Goal: Task Accomplishment & Management: Use online tool/utility

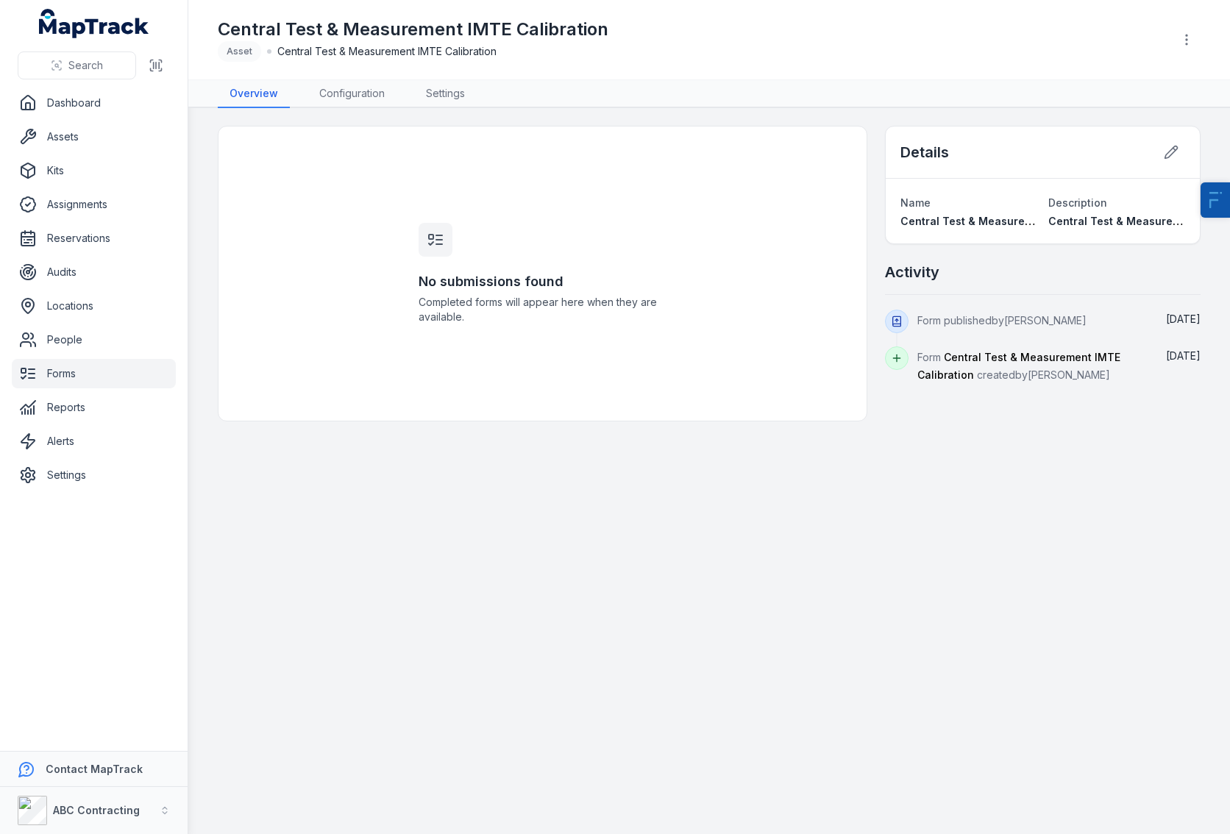
click at [88, 380] on link "Forms" at bounding box center [94, 373] width 164 height 29
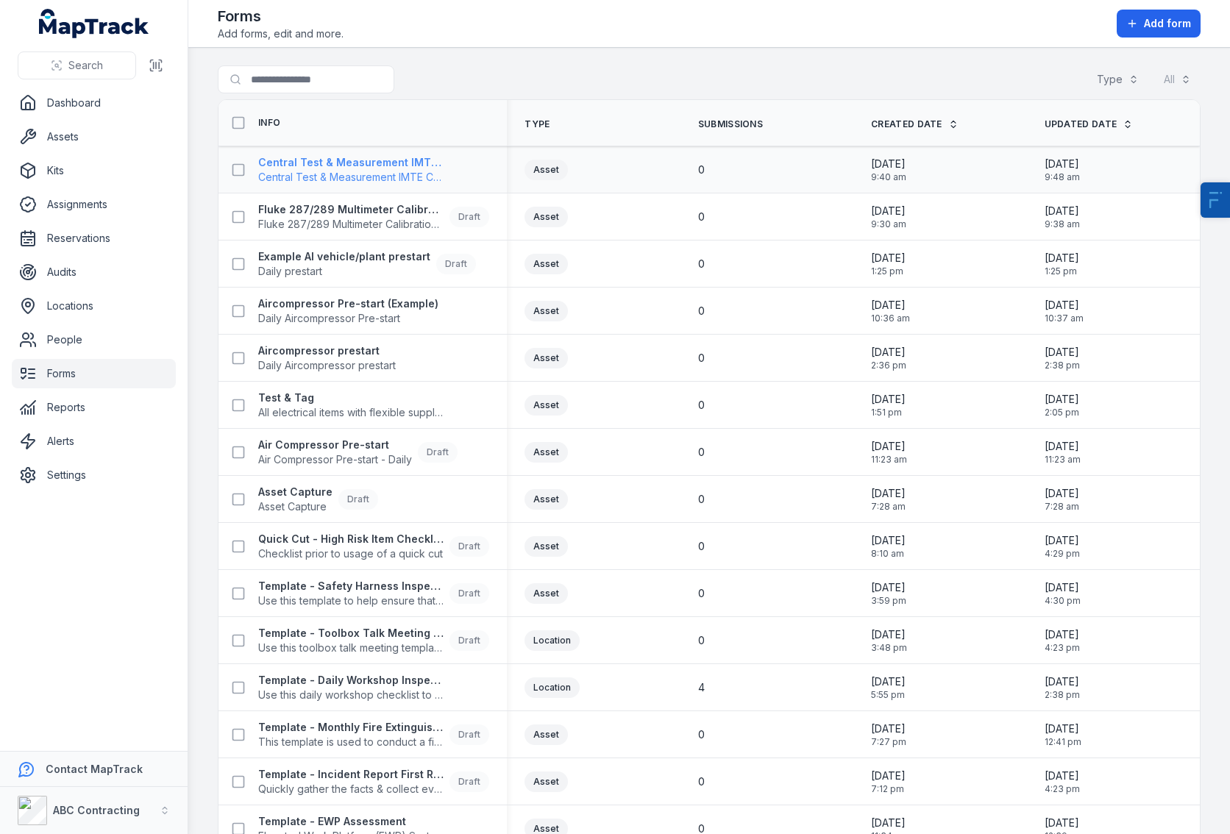
click at [383, 161] on strong "Central Test & Measurement IMTE Calibration" at bounding box center [352, 162] width 188 height 15
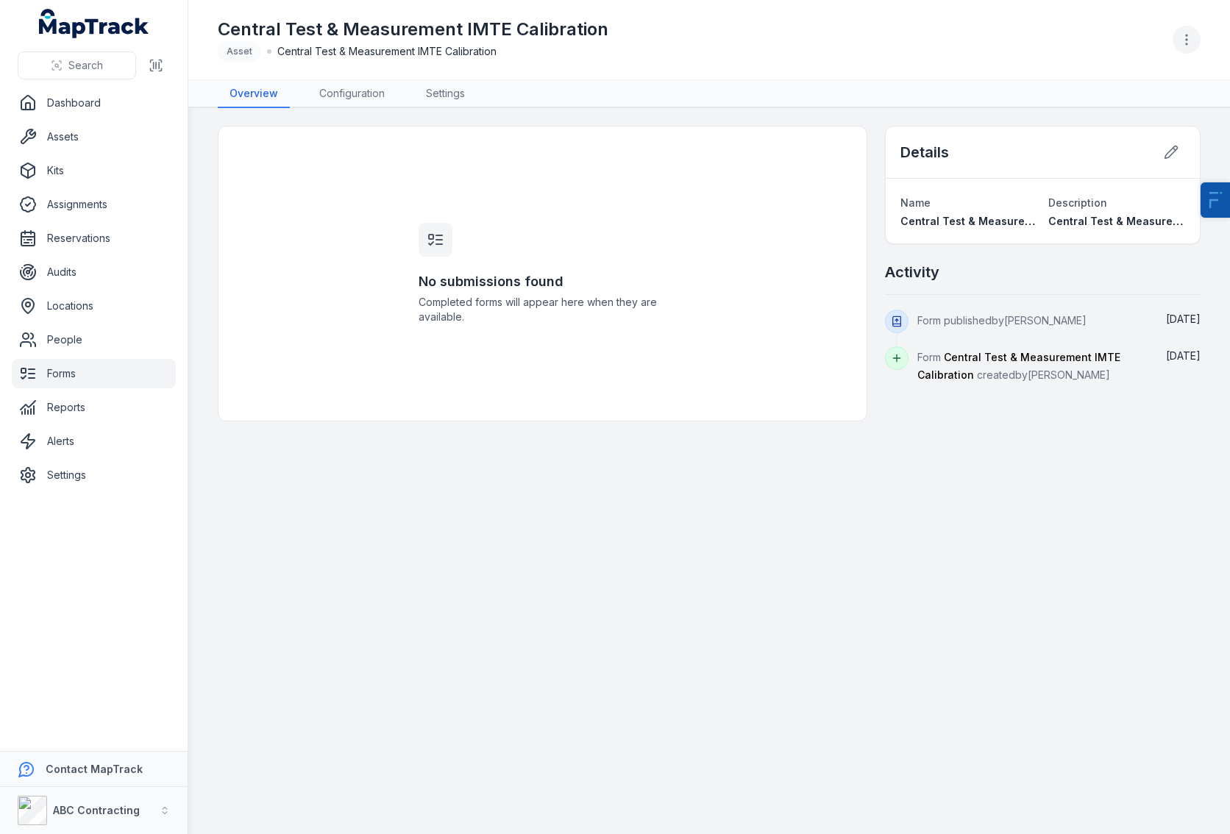
click at [1185, 28] on button "button" at bounding box center [1187, 40] width 28 height 28
click at [587, 99] on div "Toggle Navigation Central Test & Measurement IMTE Calibration Asset Central Tes…" at bounding box center [709, 417] width 1042 height 834
click at [1186, 38] on icon "button" at bounding box center [1186, 39] width 15 height 15
click at [1089, 117] on div "Duplicate form" at bounding box center [1112, 117] width 165 height 26
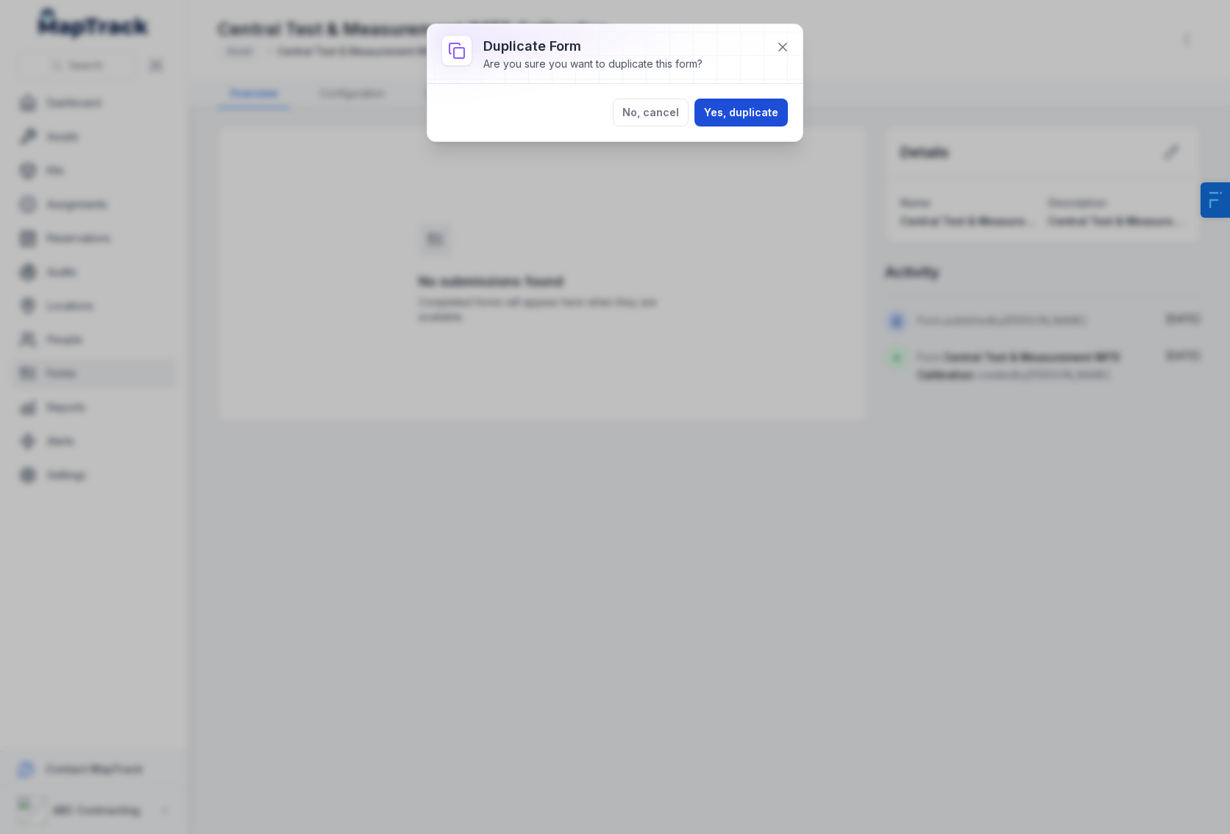
click at [736, 116] on button "Yes, duplicate" at bounding box center [741, 113] width 93 height 28
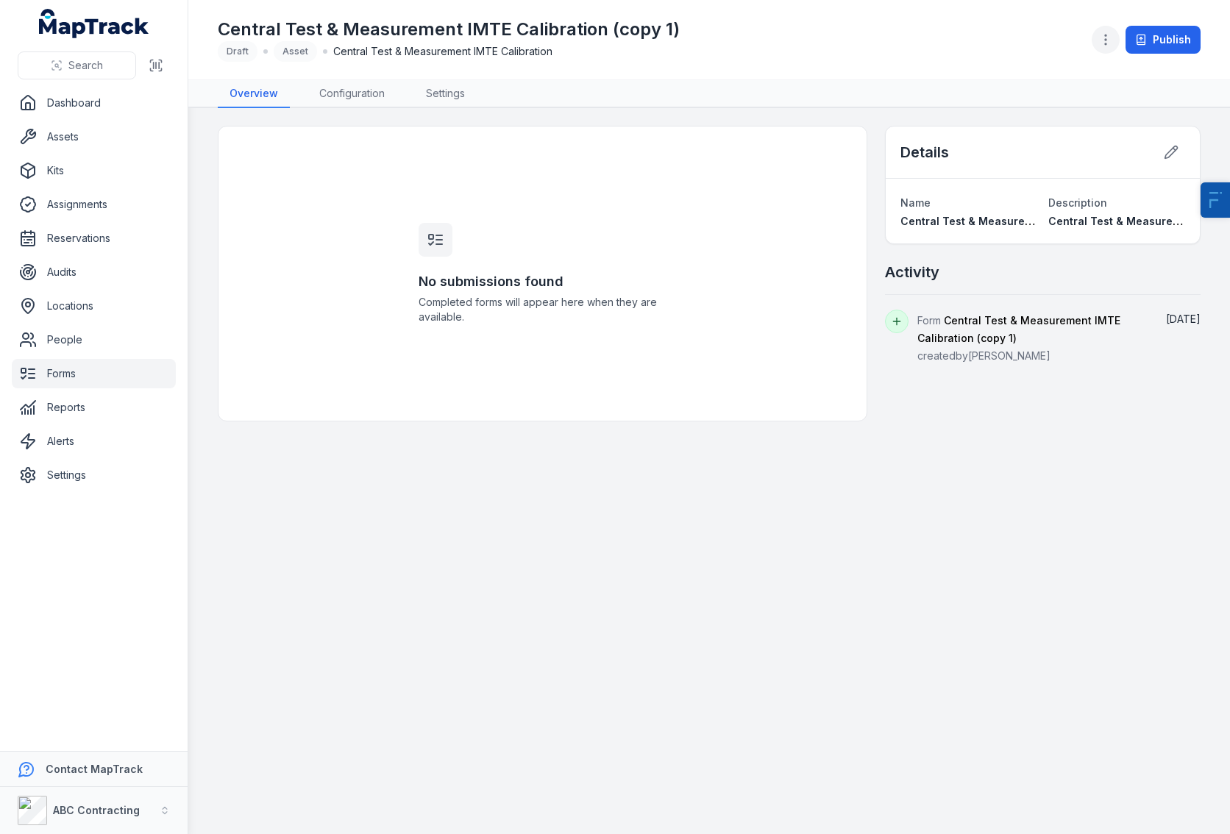
click at [1101, 40] on icon "button" at bounding box center [1106, 39] width 15 height 15
click at [805, 191] on div "Toggle Navigation Central Test & Measurement IMTE Calibration (copy 1) Draft As…" at bounding box center [709, 417] width 1042 height 834
click at [1171, 152] on icon at bounding box center [1171, 152] width 15 height 15
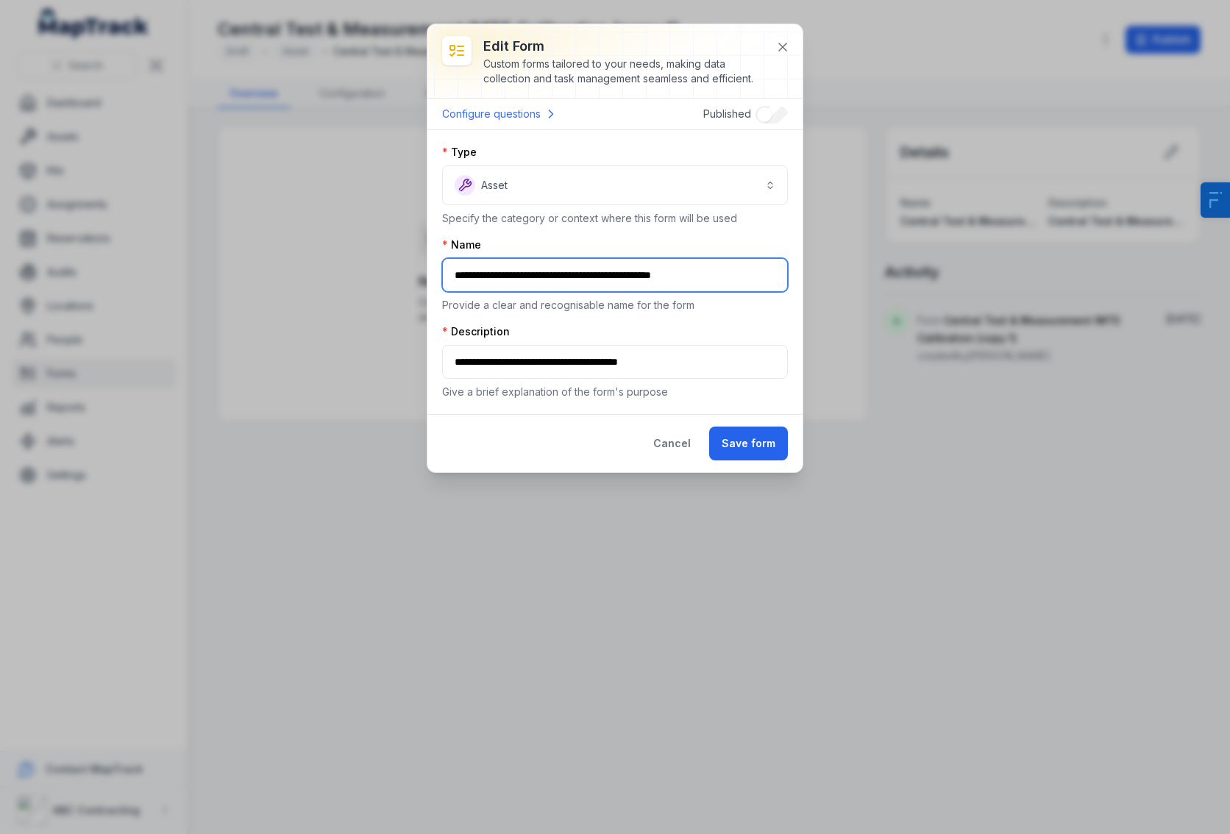
drag, startPoint x: 678, startPoint y: 269, endPoint x: 755, endPoint y: 283, distance: 78.4
click at [755, 283] on input "**********" at bounding box center [615, 275] width 346 height 34
type input "**********"
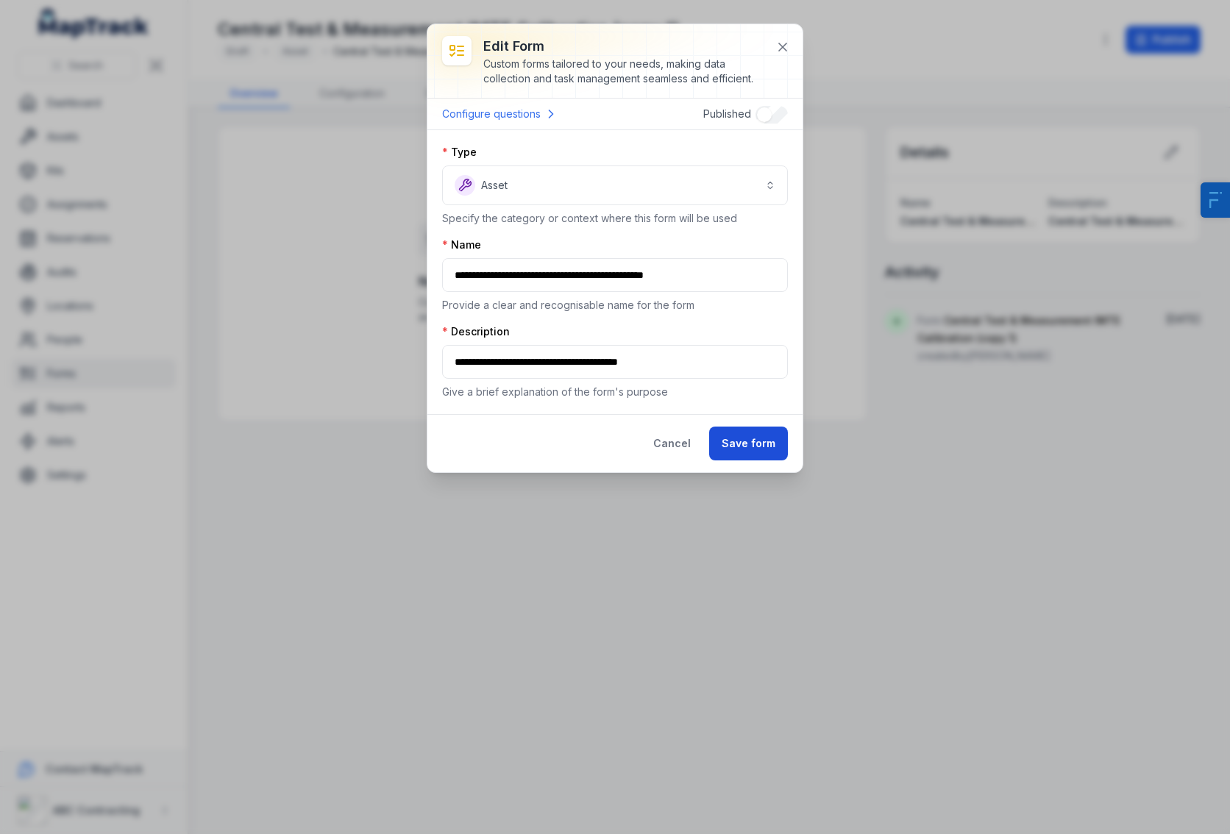
click at [751, 439] on button "Save form" at bounding box center [748, 444] width 79 height 34
